Goal: Task Accomplishment & Management: Complete application form

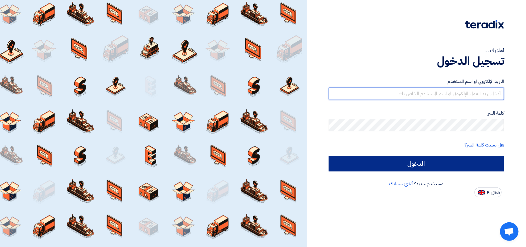
type input "[PERSON_NAME][EMAIL_ADDRESS][DOMAIN_NAME]"
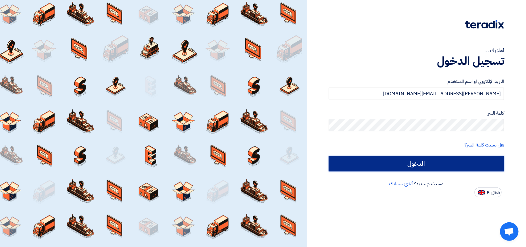
click at [412, 159] on input "الدخول" at bounding box center [416, 163] width 175 height 15
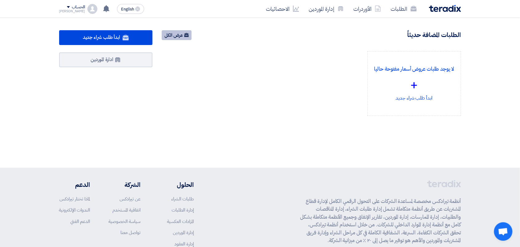
click at [179, 35] on link "عرض الكل" at bounding box center [177, 35] width 30 height 10
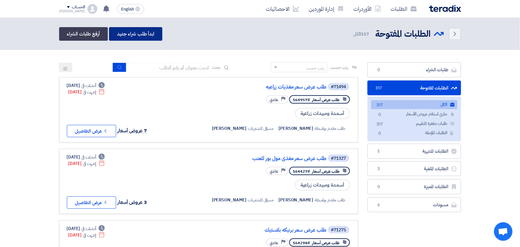
click at [138, 30] on link "ابدأ طلب شراء جديد" at bounding box center [135, 34] width 53 height 14
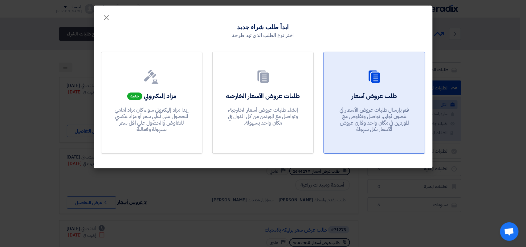
click at [367, 108] on p "قم بإرسال طلبات عروض الأسعار في غضون ثواني, تواصل وتفاوض مع الموردين في مكان وا…" at bounding box center [374, 120] width 74 height 26
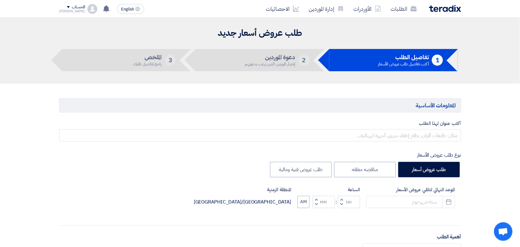
click at [384, 151] on div "نوع طلب عروض الأسعار" at bounding box center [260, 154] width 402 height 7
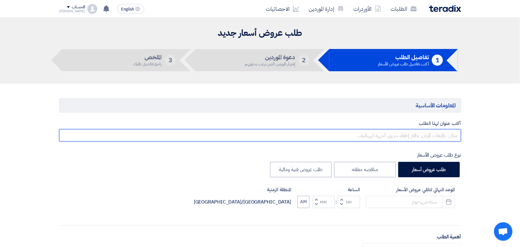
click at [391, 140] on input "text" at bounding box center [260, 135] width 402 height 12
type input "طلب تسعير ملئ اسطوانات المواقع شهر [DATE]"
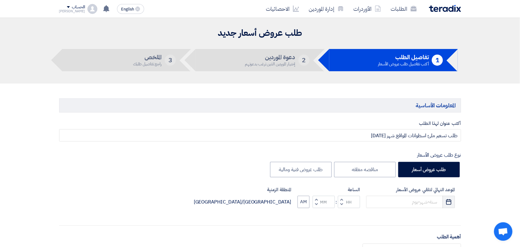
click at [447, 206] on button "Pick a date" at bounding box center [449, 202] width 12 height 12
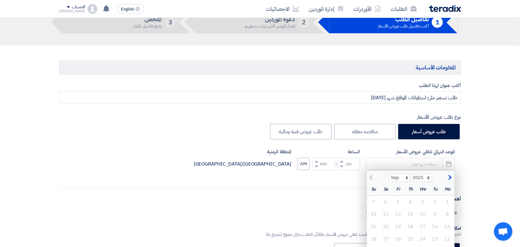
scroll to position [116, 0]
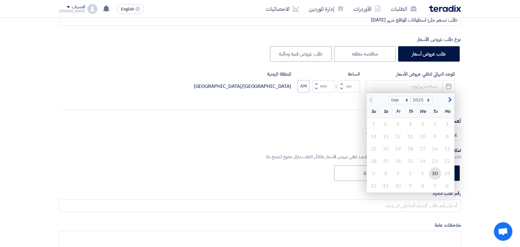
click at [435, 172] on div "30" at bounding box center [435, 173] width 12 height 12
type input "[DATE]"
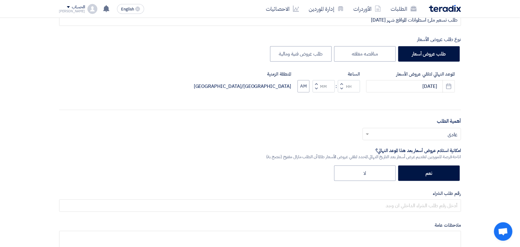
click at [341, 87] on span "button" at bounding box center [341, 88] width 2 height 5
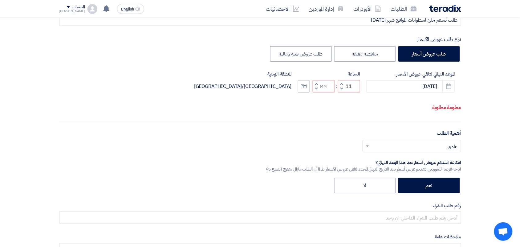
click at [316, 92] on button "Decrement minutes" at bounding box center [316, 89] width 7 height 8
type input "10"
type input "59"
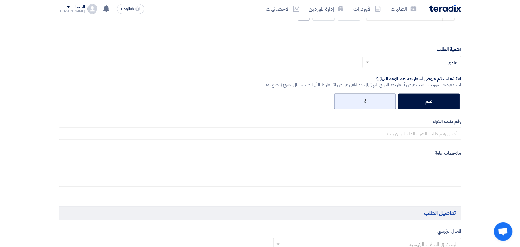
scroll to position [231, 0]
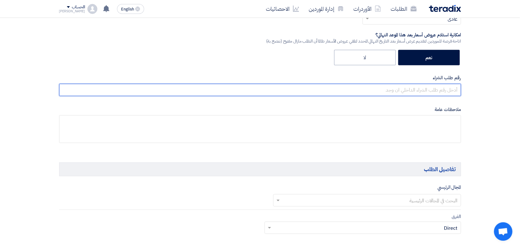
click at [437, 89] on input "text" at bounding box center [260, 90] width 402 height 12
click at [437, 92] on input "text" at bounding box center [260, 90] width 402 height 12
click at [442, 95] on input "text" at bounding box center [260, 90] width 402 height 12
click at [444, 88] on input "text" at bounding box center [260, 90] width 402 height 12
click at [425, 92] on input "text" at bounding box center [260, 90] width 402 height 12
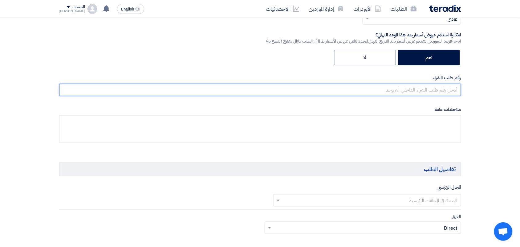
type input "ن"
type input "متعدد"
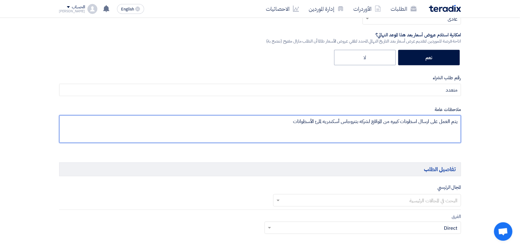
type textarea "يتم العمل على ارسال اسطونات كبيره من المواقع لشركه بتنروجاس أسكندريه لملئ الأسط…"
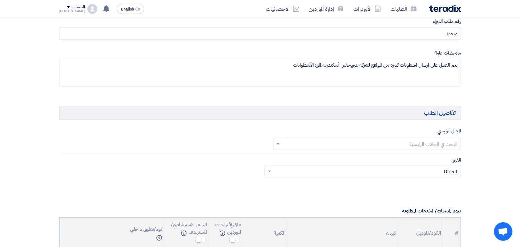
scroll to position [347, 0]
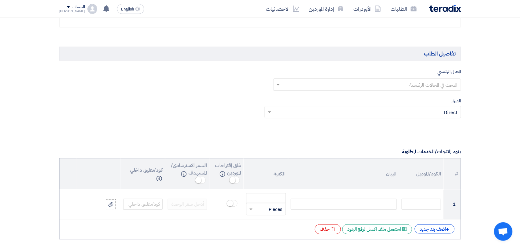
click at [427, 83] on input "text" at bounding box center [371, 85] width 176 height 10
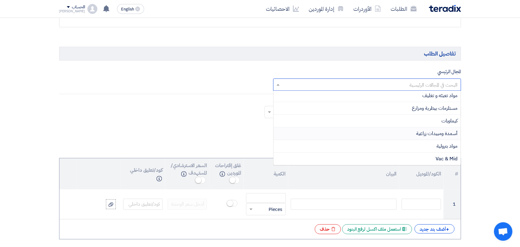
scroll to position [78, 0]
click at [425, 148] on div "مواد بترولية" at bounding box center [367, 146] width 187 height 13
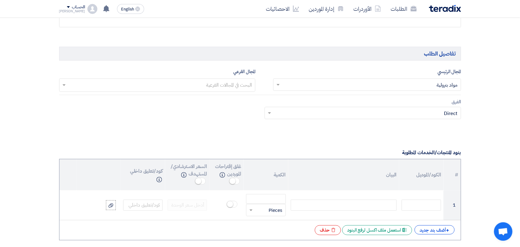
drag, startPoint x: 235, startPoint y: 78, endPoint x: 238, endPoint y: 87, distance: 9.5
click at [235, 78] on div "المجال الفرعي البحث في المجالات الفرعية" at bounding box center [157, 80] width 197 height 24
click at [238, 87] on input "text" at bounding box center [157, 86] width 190 height 10
click at [222, 125] on div "اسطوانات غاز" at bounding box center [157, 123] width 196 height 12
click at [364, 111] on input "text" at bounding box center [366, 114] width 184 height 10
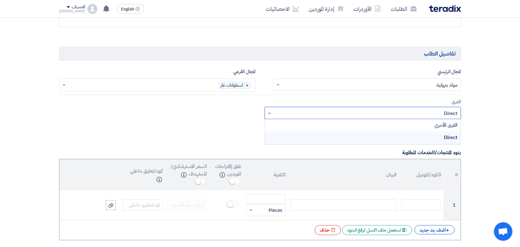
click at [166, 107] on div "الفرق Teams.. × Direct × الفرق الأخري Direct" at bounding box center [260, 112] width 411 height 29
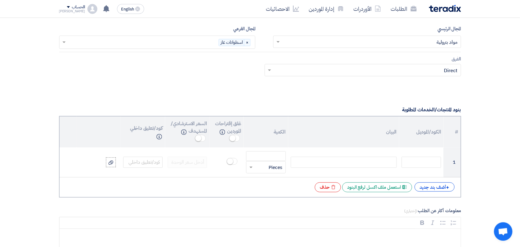
scroll to position [462, 0]
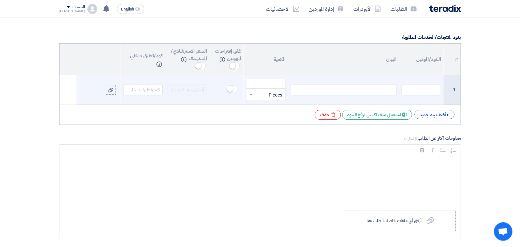
click at [331, 91] on div at bounding box center [344, 89] width 106 height 11
click at [365, 90] on div at bounding box center [344, 89] width 106 height 11
paste div
type input "1680"
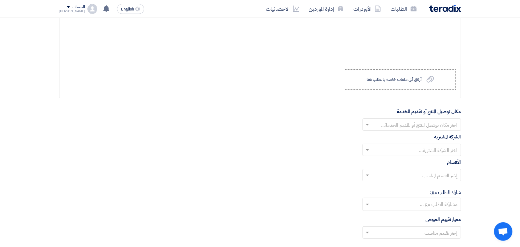
scroll to position [616, 0]
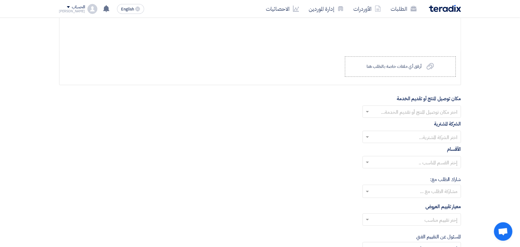
click at [409, 110] on input "text" at bounding box center [415, 112] width 86 height 10
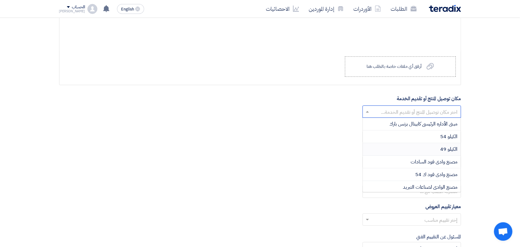
click at [415, 152] on div "الكيلو 49" at bounding box center [412, 149] width 98 height 13
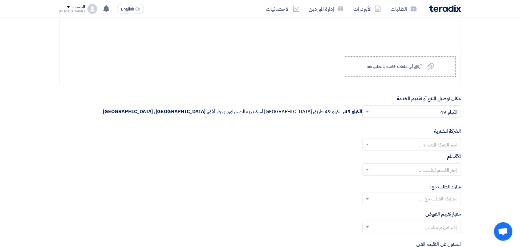
click at [403, 145] on input "text" at bounding box center [415, 145] width 86 height 10
click at [410, 158] on span "Wadi Group وادي جروب" at bounding box center [433, 156] width 49 height 7
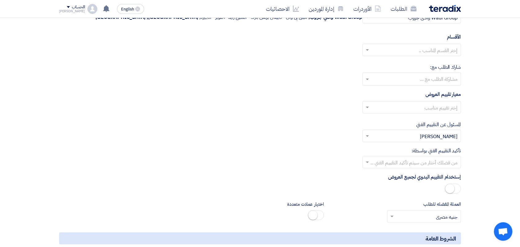
scroll to position [732, 0]
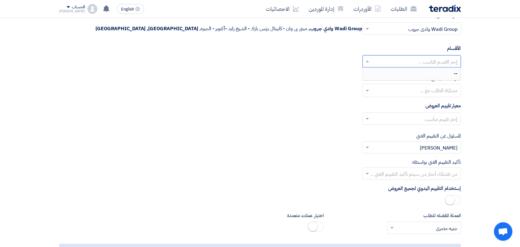
click at [406, 64] on input "text" at bounding box center [415, 62] width 86 height 10
click at [412, 77] on div "--" at bounding box center [412, 73] width 98 height 12
click at [406, 96] on input "text" at bounding box center [411, 91] width 92 height 10
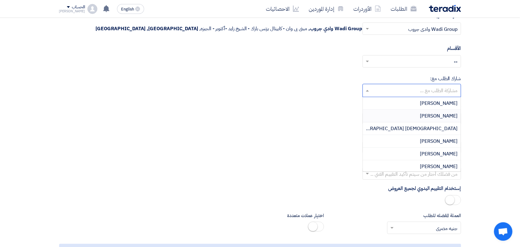
click at [262, 80] on div "شارك الطلب مع: مشاركة الطلب مع ... [PERSON_NAME] [PERSON_NAME] Adham [GEOGRAPHI…" at bounding box center [260, 86] width 402 height 22
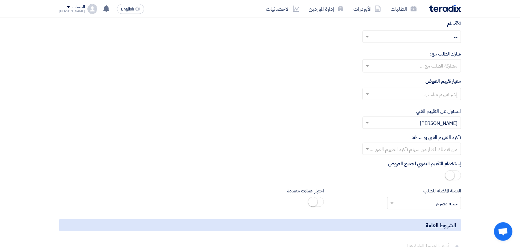
scroll to position [770, 0]
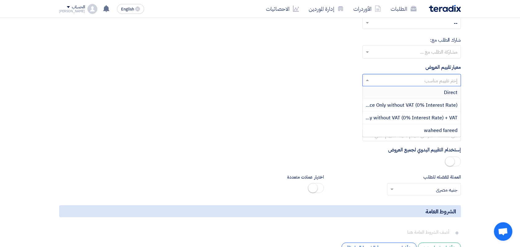
click at [408, 79] on input "text" at bounding box center [415, 81] width 86 height 10
click at [412, 96] on div "Direct" at bounding box center [412, 92] width 98 height 13
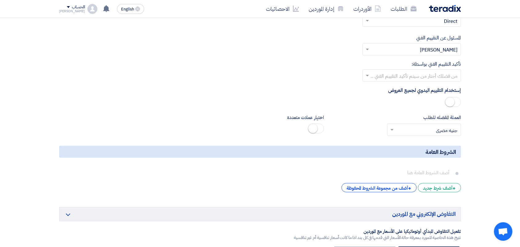
scroll to position [847, 0]
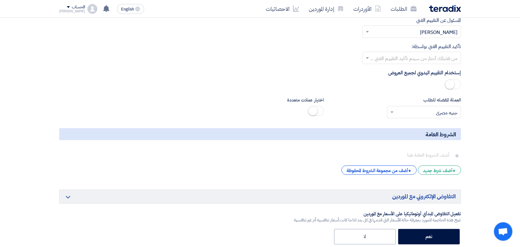
click at [407, 62] on input "text" at bounding box center [415, 59] width 86 height 10
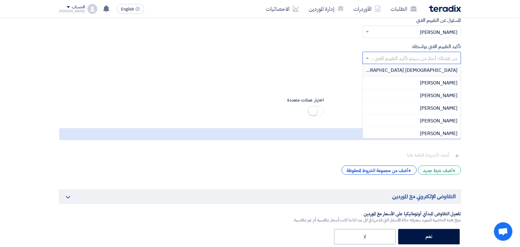
click at [295, 47] on div "تأكيد التقييم الفني بواسطة: من فضلك أختار من سيتم تأكيد التقييم الفني ... Adham…" at bounding box center [260, 53] width 402 height 21
click at [395, 57] on input "text" at bounding box center [415, 59] width 86 height 10
click at [410, 137] on div "[PERSON_NAME]" at bounding box center [412, 133] width 98 height 13
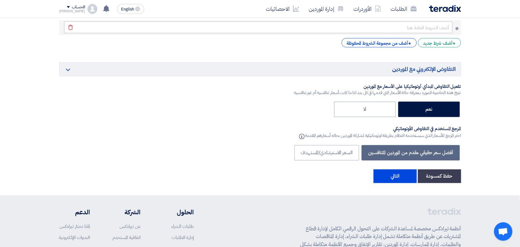
scroll to position [1001, 0]
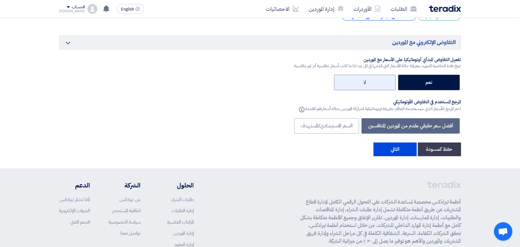
drag, startPoint x: 373, startPoint y: 81, endPoint x: 372, endPoint y: 85, distance: 4.1
click at [373, 82] on label "لا" at bounding box center [365, 82] width 62 height 15
click at [366, 82] on input "لا" at bounding box center [364, 82] width 4 height 4
radio input "true"
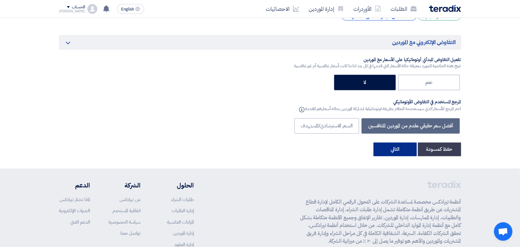
click at [388, 154] on button "التالي" at bounding box center [395, 150] width 43 height 14
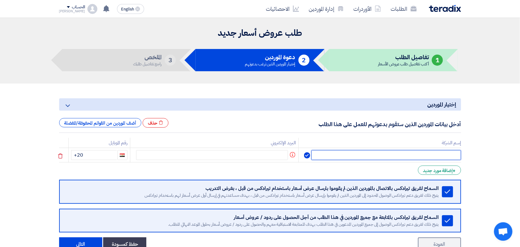
click at [397, 157] on input "text" at bounding box center [385, 155] width 149 height 10
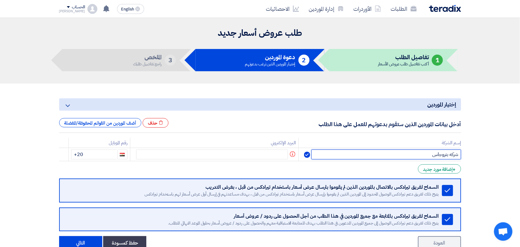
type input "شركه بتروجاس"
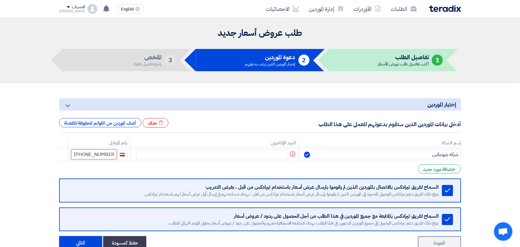
type input "[PHONE_NUMBER]"
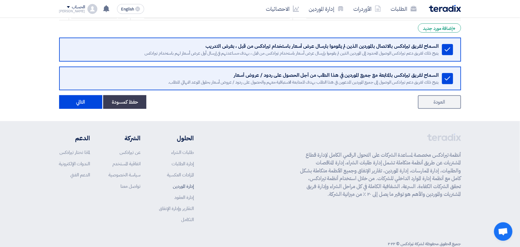
scroll to position [154, 0]
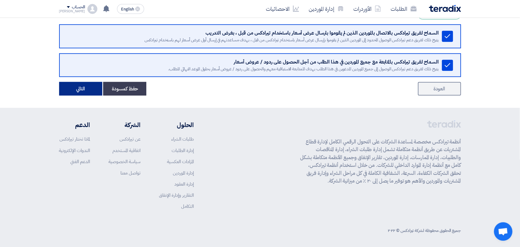
click at [88, 87] on button "التالي" at bounding box center [80, 89] width 43 height 14
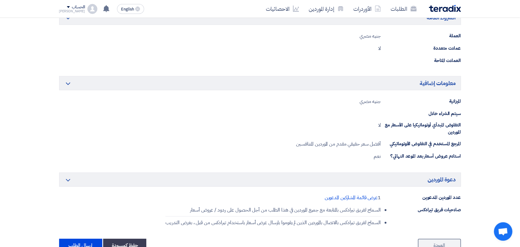
scroll to position [389, 0]
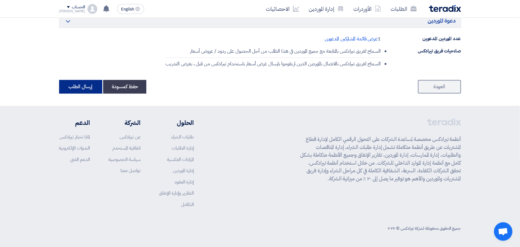
click at [84, 90] on button "إرسال الطلب" at bounding box center [80, 87] width 43 height 14
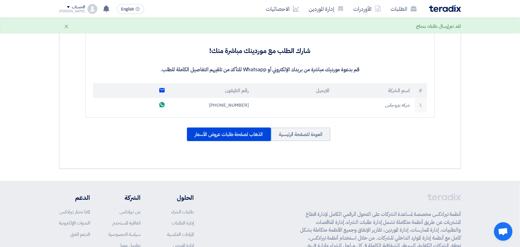
scroll to position [193, 0]
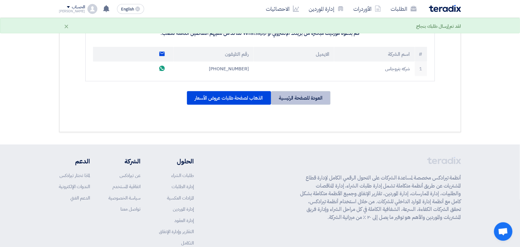
click at [284, 98] on div "العودة للصفحة الرئيسية" at bounding box center [301, 98] width 60 height 14
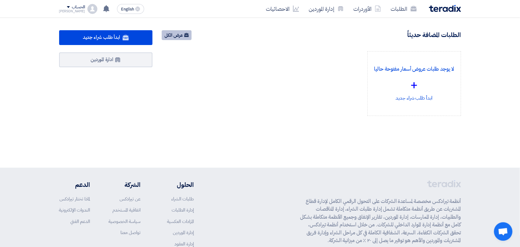
click at [180, 38] on link "عرض الكل" at bounding box center [177, 35] width 30 height 10
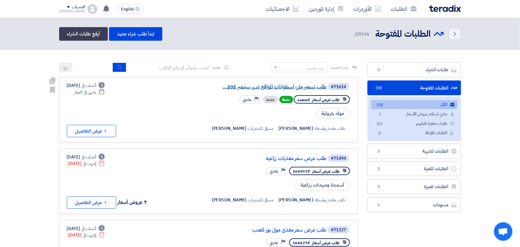
click at [261, 86] on link "طلب تسعير ملئ اسطوانات المواقع شهر سبتمبر 202..." at bounding box center [265, 87] width 123 height 6
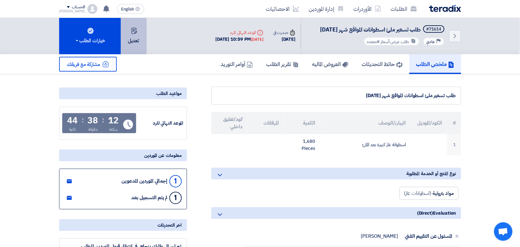
click at [133, 39] on button "تعديل" at bounding box center [134, 36] width 26 height 36
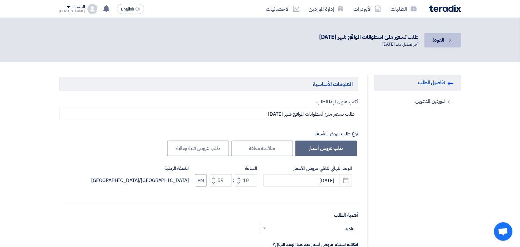
click at [443, 39] on span "العودة" at bounding box center [439, 39] width 12 height 7
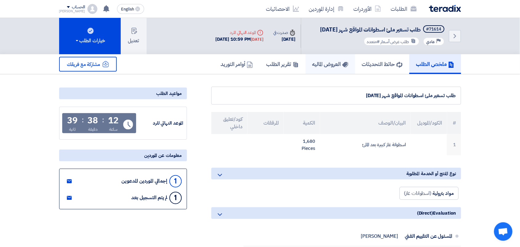
click at [320, 65] on link "العروض الماليه" at bounding box center [331, 64] width 50 height 20
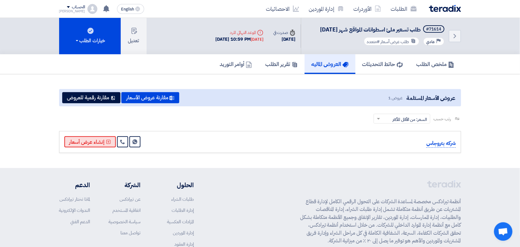
click at [86, 147] on button "إنشاء عرض أسعار" at bounding box center [89, 141] width 51 height 11
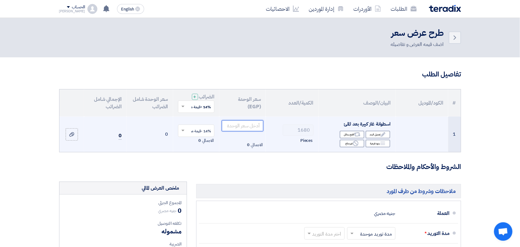
click at [236, 123] on input "number" at bounding box center [243, 125] width 42 height 11
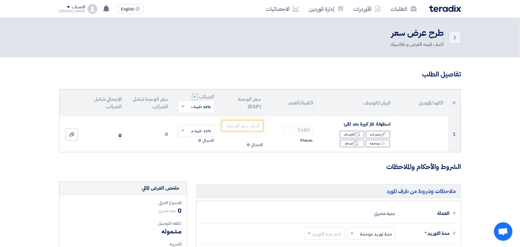
click at [188, 107] on input "text" at bounding box center [200, 107] width 24 height 10
click at [190, 127] on div "0% -معفى" at bounding box center [196, 129] width 36 height 11
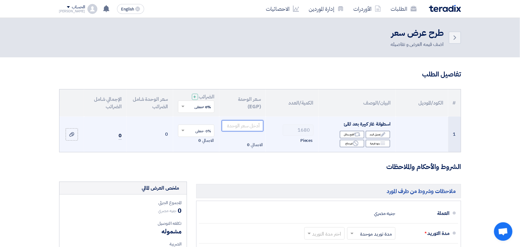
click at [241, 125] on input "number" at bounding box center [243, 125] width 42 height 11
paste input "414.56"
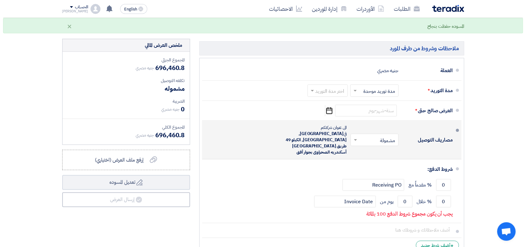
scroll to position [154, 0]
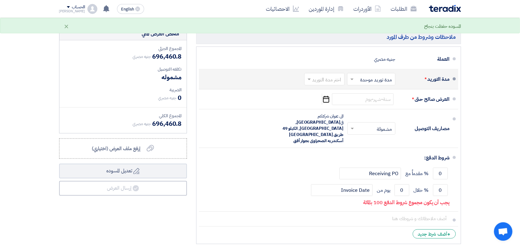
type input "414.56"
click at [328, 75] on div at bounding box center [325, 79] width 40 height 9
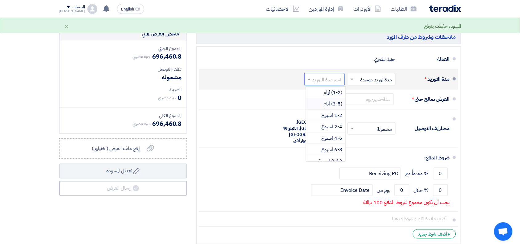
click at [326, 101] on span "(3-5) أيام" at bounding box center [333, 103] width 19 height 7
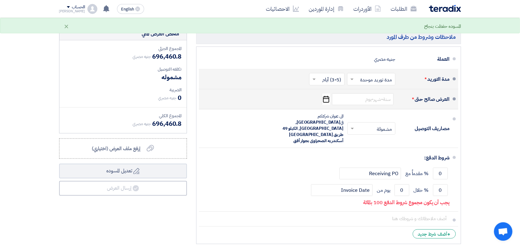
drag, startPoint x: 328, startPoint y: 101, endPoint x: 329, endPoint y: 105, distance: 4.4
click at [327, 101] on icon "Pick a date" at bounding box center [326, 99] width 8 height 11
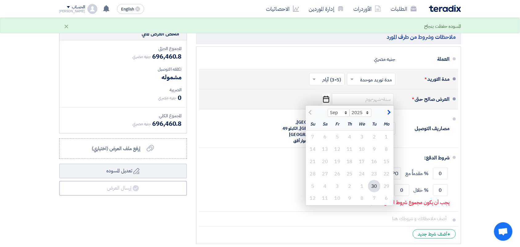
click at [372, 185] on div "30" at bounding box center [374, 186] width 12 height 12
type input "[DATE]"
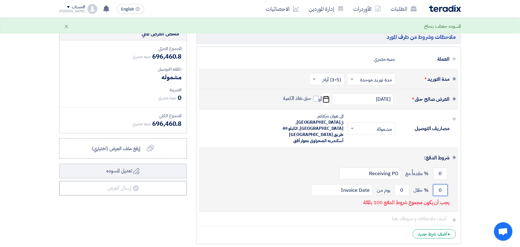
click at [442, 184] on input "0" at bounding box center [440, 190] width 15 height 12
click at [441, 168] on input "0" at bounding box center [440, 174] width 15 height 12
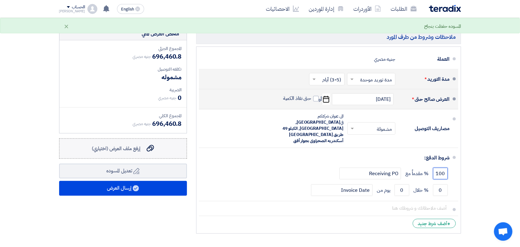
type input "100"
click at [127, 152] on span "إرفع ملف العرض (اختياري)" at bounding box center [116, 148] width 49 height 7
click at [0, 0] on input "إرفع ملف العرض (اختياري) إرفع ملف العرض (اختياري)" at bounding box center [0, 0] width 0 height 0
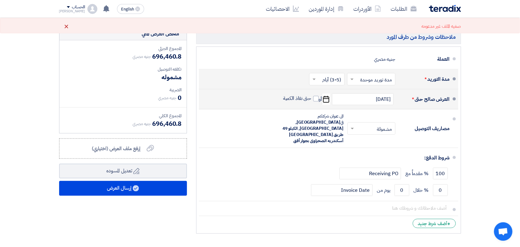
click at [65, 25] on div "×" at bounding box center [66, 25] width 5 height 7
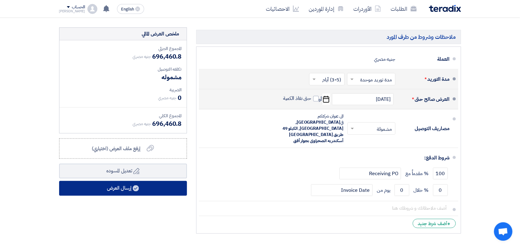
click at [140, 187] on button "إرسال العرض" at bounding box center [123, 188] width 128 height 15
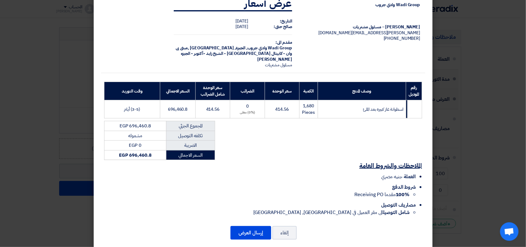
scroll to position [25, 0]
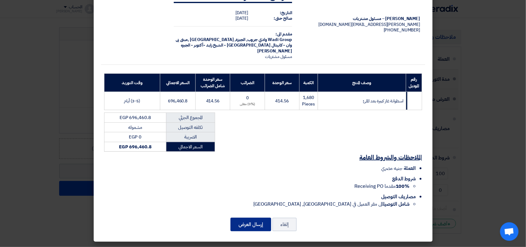
click at [250, 228] on button "إرسال العرض" at bounding box center [250, 225] width 41 height 14
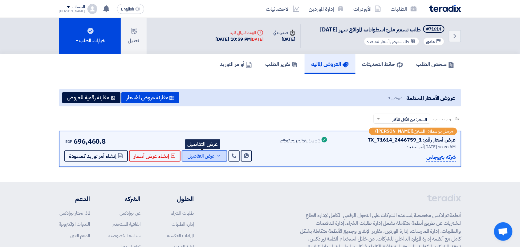
click at [190, 158] on span "عرض التفاصيل" at bounding box center [201, 156] width 27 height 5
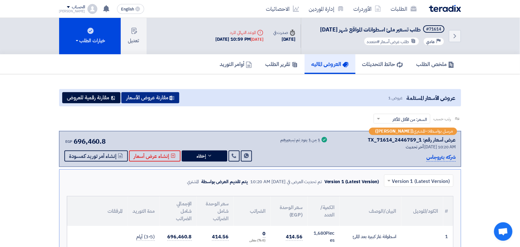
click at [170, 101] on button "مقارنة عروض الأسعار" at bounding box center [150, 97] width 58 height 11
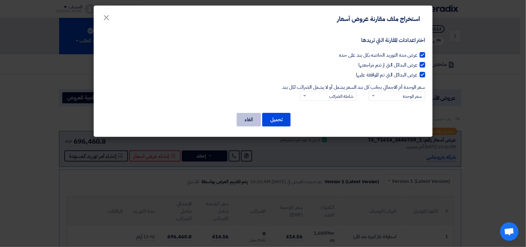
click at [255, 121] on button "الغاء" at bounding box center [249, 120] width 24 height 14
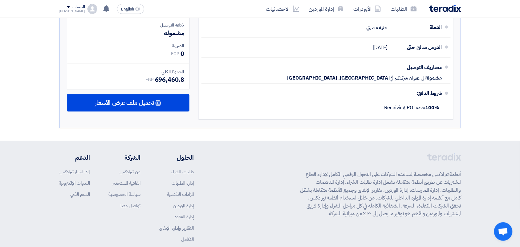
scroll to position [304, 0]
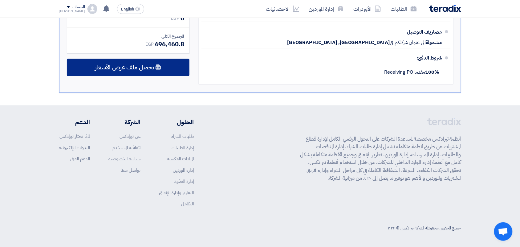
click at [149, 60] on div "تحميل ملف عرض الأسعار" at bounding box center [128, 67] width 123 height 17
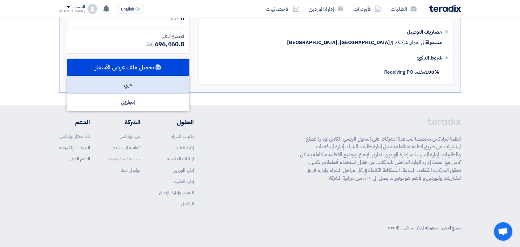
click at [148, 83] on div "عربي" at bounding box center [128, 85] width 122 height 18
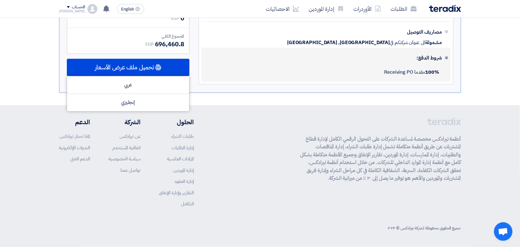
click at [320, 66] on div "100% مقدما Receiving PO" at bounding box center [324, 73] width 236 height 14
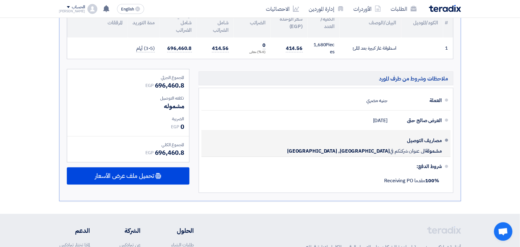
scroll to position [0, 0]
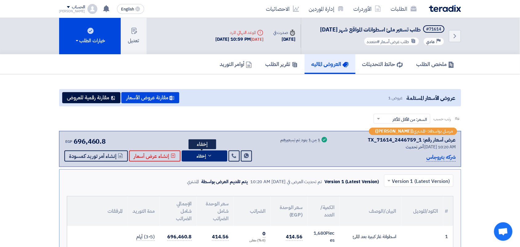
click at [208, 158] on icon at bounding box center [209, 155] width 5 height 5
